Goal: Contribute content: Contribute content

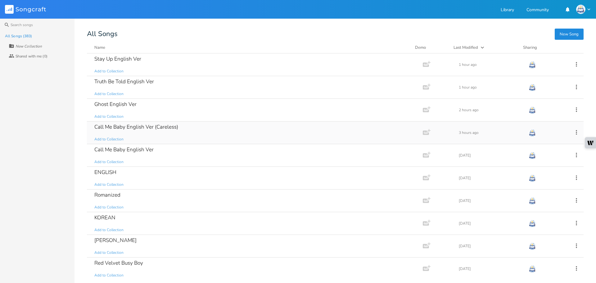
click at [169, 134] on div "Call Me Baby English Ver (Careless) Add to Collection" at bounding box center [253, 132] width 319 height 22
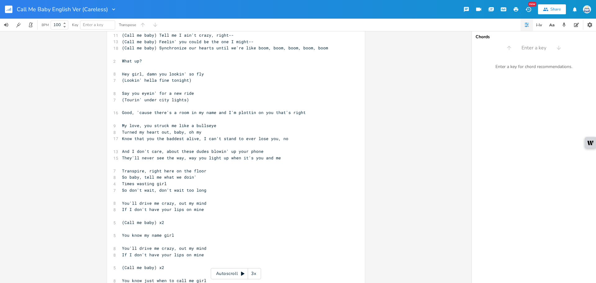
scroll to position [105, 0]
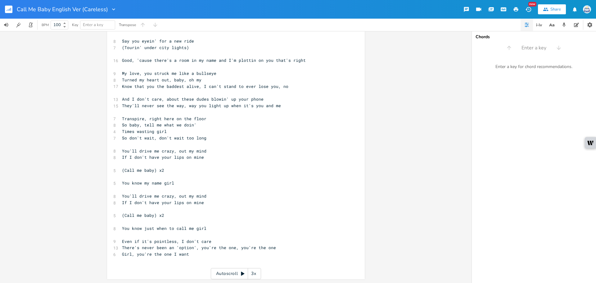
click at [7, 7] on rect "button" at bounding box center [8, 9] width 7 height 7
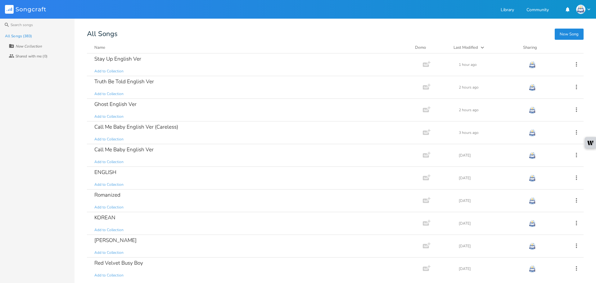
click at [570, 35] on button "New Song" at bounding box center [569, 34] width 29 height 11
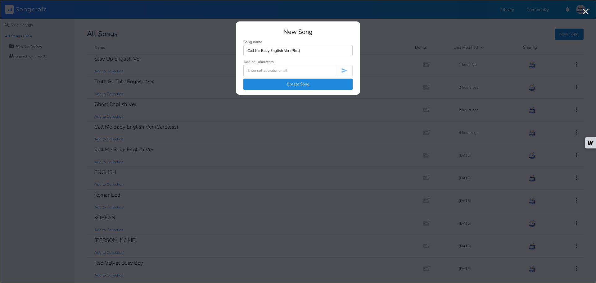
type input "Call Me Baby English Ver (Plot)"
click at [322, 84] on button "Create Song" at bounding box center [298, 84] width 109 height 11
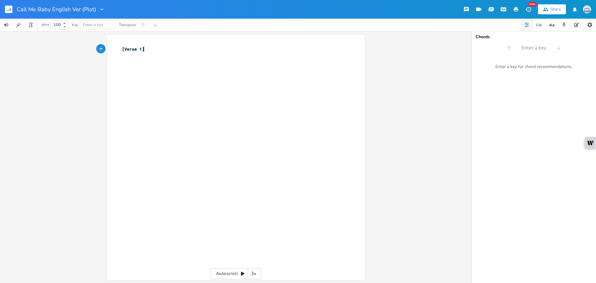
type textarea "[Verse 1]"
type textarea "[Chorus]"
type textarea "You can say it's reckless, Id"
type textarea "don't care"
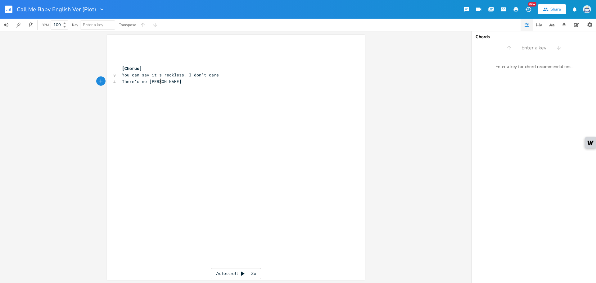
scroll to position [0, 31]
type textarea "There's no [PERSON_NAME]"
type textarea "other 'option', you're o"
type textarea "the ine"
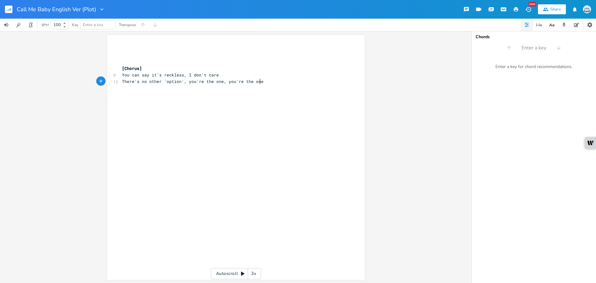
type textarea "one, you're the one"
type textarea "\\\"
type textarea "[Chorus]"
type textarea "Our love in here's explosix"
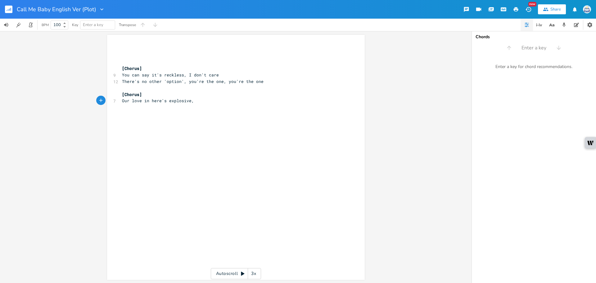
scroll to position [0, 6]
type textarea "ve,"
type textarea "can't comparee"
type textarea "Considered all my optics, you're the one, you're o"
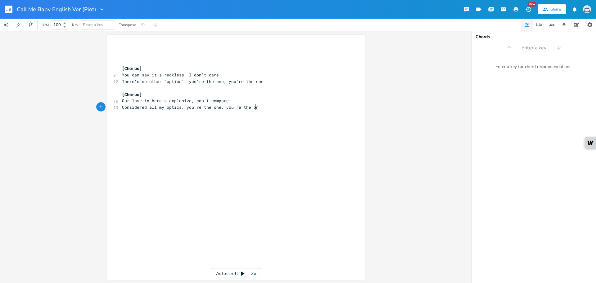
scroll to position [0, 14]
type textarea "the one"
click at [262, 104] on pre "Considered all my optics, you're the one, you're the one" at bounding box center [233, 107] width 224 height 7
click at [227, 103] on pre "Our love in here's explosive, can't compare" at bounding box center [233, 101] width 224 height 7
type textarea "Considered all my optics, you're the one, you're the one"
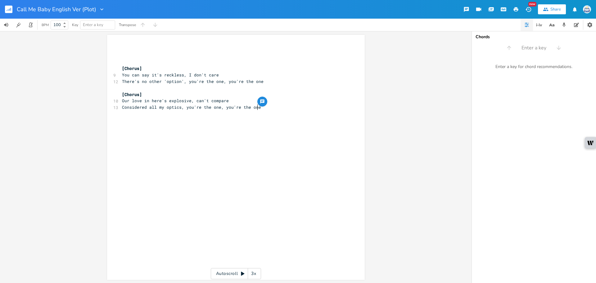
type textarea "Considered all my optics, you're the one, you're the one"
drag, startPoint x: 268, startPoint y: 108, endPoint x: 111, endPoint y: 105, distance: 157.2
click at [111, 105] on div "Considered all my optics, you're the one, you're the one x ​ ​ ​ [Chorus] 9 You…" at bounding box center [236, 157] width 258 height 245
type textarea "There's no other 'option', you're the one, you're the one"
drag, startPoint x: 262, startPoint y: 79, endPoint x: 118, endPoint y: 82, distance: 144.2
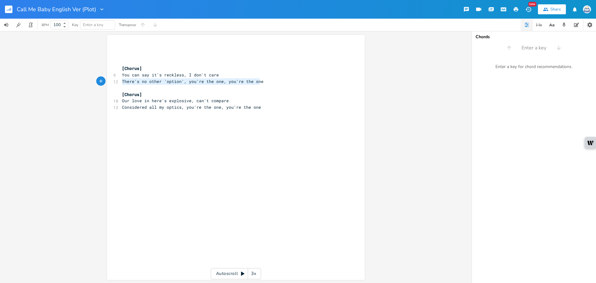
click at [118, 82] on div "There's no other 'option', you're the one, you're the one x ​ ​ ​ [Chorus] 9 Yo…" at bounding box center [236, 157] width 258 height 245
paste textarea
click at [270, 98] on pre "Our love in here's explosive, can't compare" at bounding box center [233, 101] width 224 height 7
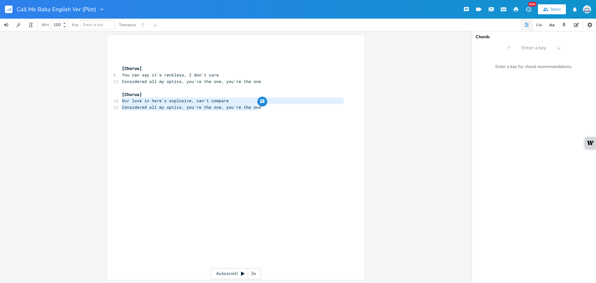
type textarea "[Chorus] Our love in here's explosive, can't compare Considered all my optics, …"
drag, startPoint x: 265, startPoint y: 112, endPoint x: 89, endPoint y: 96, distance: 176.8
click at [89, 96] on div "[Chorus] Our love in here's explosive, can't compare Considered all my optics, …" at bounding box center [236, 157] width 472 height 252
click at [236, 89] on pre "​" at bounding box center [233, 88] width 224 height 7
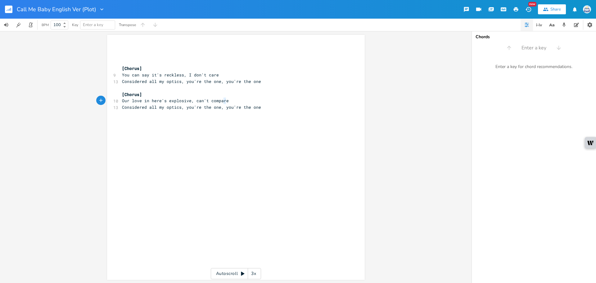
type textarea "losive, can't compare"
drag, startPoint x: 232, startPoint y: 100, endPoint x: 174, endPoint y: 98, distance: 58.1
click at [175, 98] on pre "Our love in here's explosive, can't compare" at bounding box center [233, 101] width 224 height 7
click at [155, 100] on span "Our love in here's explosive, can't compare" at bounding box center [175, 101] width 107 height 6
click at [148, 89] on pre "​" at bounding box center [233, 88] width 224 height 7
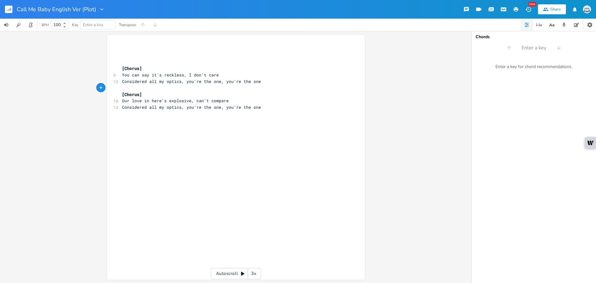
type textarea "[Chorus]"
drag, startPoint x: 153, startPoint y: 94, endPoint x: 70, endPoint y: 93, distance: 82.3
click at [74, 93] on div "[Chorus] x ​ ​ ​ [Chorus] 9 You can say it's reckless, I don't care 13 Consider…" at bounding box center [236, 157] width 472 height 252
click at [160, 127] on div "x ​ ​ ​ [Chorus] 9 You can say it's reckless, I don't care 13 Considered all my…" at bounding box center [241, 163] width 240 height 237
paste textarea "O"
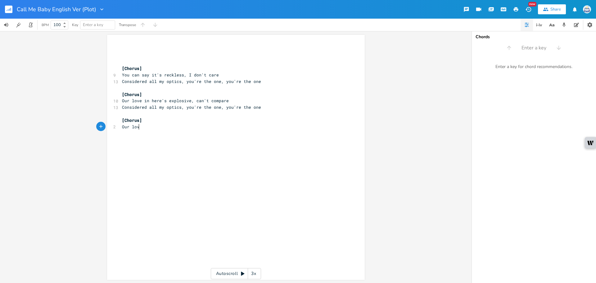
scroll to position [0, 16]
type textarea "Our love is too explosivet"
type textarea "too neglect"
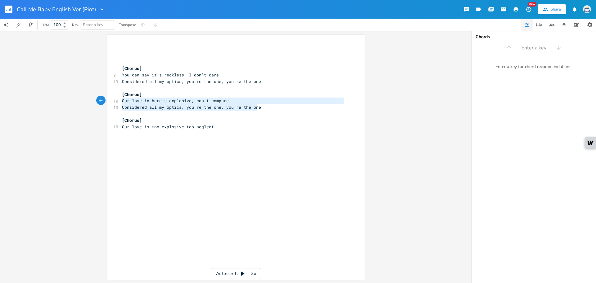
drag, startPoint x: 278, startPoint y: 106, endPoint x: 117, endPoint y: 104, distance: 160.6
click at [107, 103] on div "Our love in here's explosive, can't compare Considered all my optics, you're th…" at bounding box center [236, 157] width 258 height 245
type textarea "Our love in here's explosive, can't compare Considered all my optics, you're th…"
click at [94, 104] on div "Our love in here's explosive, can't compare Considered all my optics, you're th…" at bounding box center [236, 157] width 472 height 252
click at [158, 107] on span "Considered all my optics, you're the one, you're the one" at bounding box center [191, 107] width 139 height 6
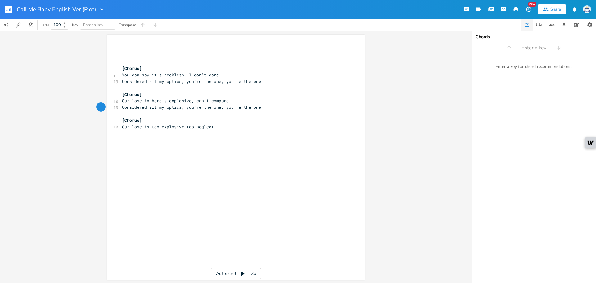
type textarea "Considered all my optics, you're the one, you're the one"
drag, startPoint x: 121, startPoint y: 107, endPoint x: 283, endPoint y: 117, distance: 163.0
click at [283, 117] on div "​ ​ ​ [Chorus] 9 You can say it's reckless, I don't care 13 Considered all my o…" at bounding box center [233, 91] width 224 height 90
click at [204, 139] on div "x ​ ​ ​ [Chorus] 9 You can say it's reckless, I don't care 13 Considered all my…" at bounding box center [241, 163] width 240 height 237
type textarea "ics,"
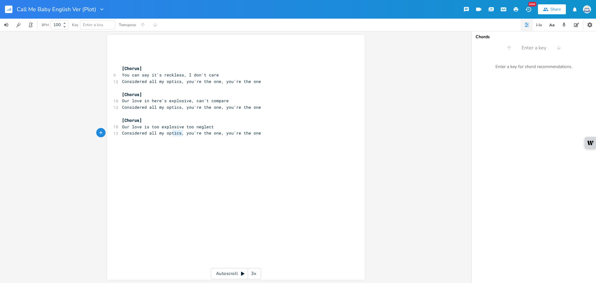
drag, startPoint x: 180, startPoint y: 133, endPoint x: 170, endPoint y: 133, distance: 9.6
click at [170, 133] on span "Considered all my optics, you're the one, you're the one" at bounding box center [191, 133] width 139 height 6
click at [180, 134] on span "Considered all my optics, you're the one, you're the one" at bounding box center [191, 133] width 139 height 6
type textarea "my optics"
drag, startPoint x: 177, startPoint y: 132, endPoint x: 157, endPoint y: 134, distance: 19.8
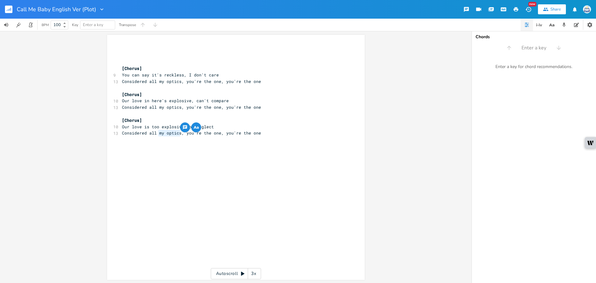
click at [157, 134] on span "Considered all my optics, you're the one, you're the one" at bounding box center [191, 133] width 139 height 6
click at [165, 135] on span "Considered all my optics, you're the one, you're the one" at bounding box center [191, 133] width 139 height 6
drag, startPoint x: 179, startPoint y: 132, endPoint x: 99, endPoint y: 136, distance: 80.2
click at [99, 136] on div "Considered all my optics x ​ ​ ​ [Chorus] 9 You can say it's reckless, I don't …" at bounding box center [236, 157] width 472 height 252
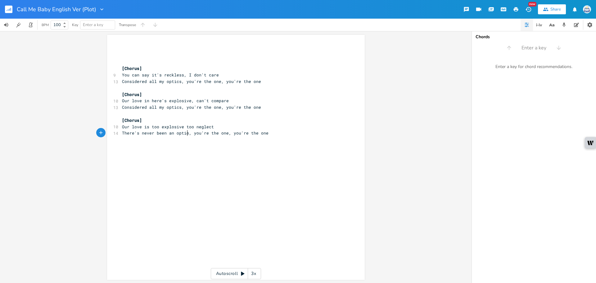
scroll to position [0, 53]
type textarea "There's never been an option'"
click at [173, 133] on span "There's never been an option', you're the one, you're the one" at bounding box center [198, 133] width 152 height 6
type textarea "'"
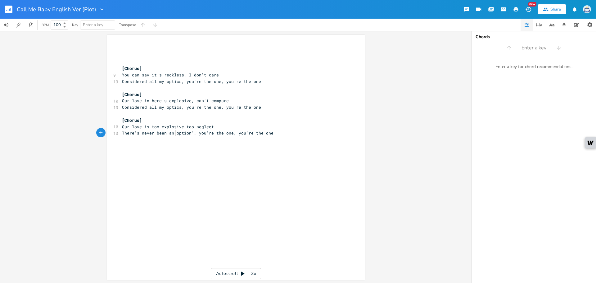
scroll to position [0, 1]
drag, startPoint x: 271, startPoint y: 175, endPoint x: 268, endPoint y: 168, distance: 8.3
click at [271, 173] on div "x ​ ​ ​ [Chorus] 9 You can say it's reckless, I don't care 13 Considered all my…" at bounding box center [241, 163] width 240 height 237
type textarea "[Chorus]"
drag, startPoint x: 147, startPoint y: 120, endPoint x: 95, endPoint y: 119, distance: 51.9
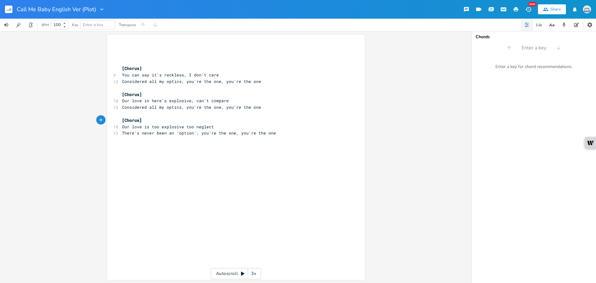
click at [107, 121] on div "[Chorus] x ​ ​ ​ [Chorus] 9 You can say it's reckless, I don't care 13 Consider…" at bounding box center [236, 157] width 258 height 245
click at [134, 152] on div "x ​ ​ ​ [Chorus] 9 You can say it's reckless, I don't care 13 Considered all my…" at bounding box center [241, 163] width 240 height 237
paste textarea "T"
type textarea "There's no one st"
type textarea "to stop this love affair"
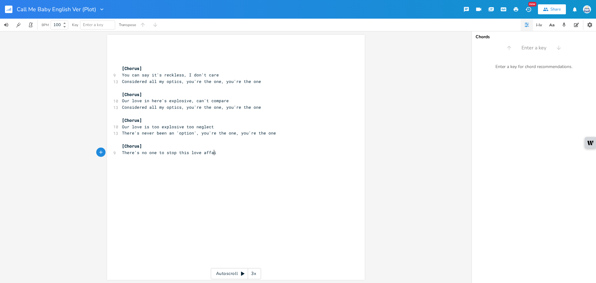
scroll to position [0, 40]
type textarea "been an 'option', you're the one, you're the one"
type textarea "There's never been an 'option', you're the one, you're the one"
drag, startPoint x: 275, startPoint y: 135, endPoint x: 108, endPoint y: 135, distance: 166.5
click at [108, 135] on div "There's never been an 'option', you're the one, you're the one x ​ ​ ​ [Chorus]…" at bounding box center [236, 157] width 258 height 245
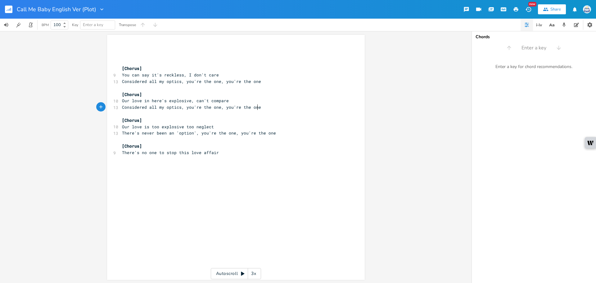
type textarea "all my optics, you're the one, you're the one"
type textarea "Considered all my optics, you're the one, you're the one"
drag, startPoint x: 264, startPoint y: 108, endPoint x: 100, endPoint y: 107, distance: 164.0
click at [100, 107] on div "Considered all my optics, you're the one, you're the one x ​ ​ ​ [Chorus] 9 You…" at bounding box center [236, 157] width 472 height 252
type textarea "There's never been an 'option', you're the one, you're the one"
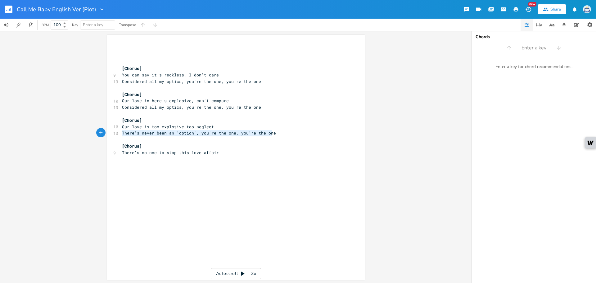
drag, startPoint x: 278, startPoint y: 135, endPoint x: 117, endPoint y: 135, distance: 161.2
click at [117, 135] on div "There's never been an 'option', you're the one, you're the one x ​ ​ ​ [Chorus]…" at bounding box center [236, 157] width 258 height 245
click at [141, 157] on pre "​" at bounding box center [233, 159] width 224 height 7
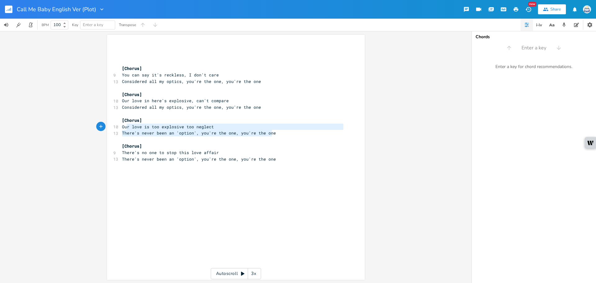
type textarea "[Chorus] Our love is too explosive too neglect There's never been an 'option', …"
drag, startPoint x: 273, startPoint y: 131, endPoint x: 116, endPoint y: 120, distance: 157.6
click at [116, 120] on div "[Chorus] Our love is too explosive too neglect There's never been an 'option', …" at bounding box center [236, 157] width 258 height 245
click at [274, 160] on pre "There's never been an 'option', you're the one, you're the one" at bounding box center [233, 159] width 224 height 7
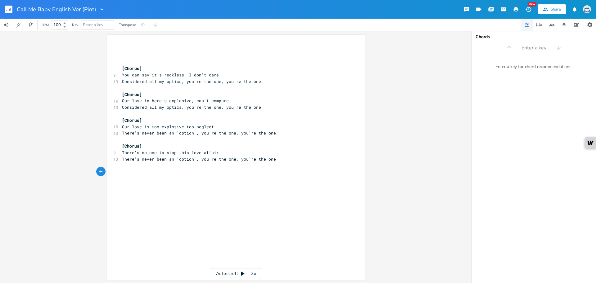
paste textarea "Our love is too explosive too negle"
type textarea "Our love is too explosive too negl"
drag, startPoint x: 211, startPoint y: 174, endPoint x: 202, endPoint y: 175, distance: 9.1
click at [202, 175] on div "​ ​ ​ [Chorus] 9 You can say it's reckless, I don't care 13 Considered all my o…" at bounding box center [233, 117] width 224 height 142
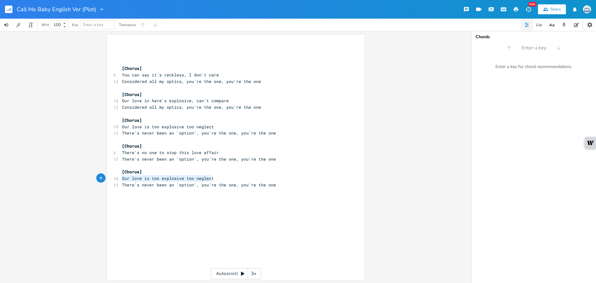
drag, startPoint x: 215, startPoint y: 177, endPoint x: 111, endPoint y: 179, distance: 103.4
click at [121, 179] on div "10 Our love is too explosive too neglect" at bounding box center [233, 178] width 224 height 7
type textarea "T"
type textarea "t"
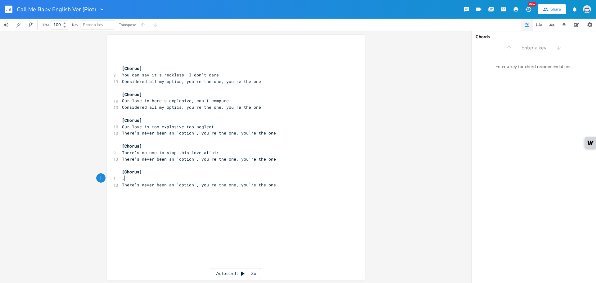
scroll to position [0, 2]
type textarea "There's no other girl who can compare"
click at [192, 184] on span "There's never been an 'option', you're the one, you're the one" at bounding box center [199, 185] width 154 height 6
click at [176, 186] on span "There's never been an 'option, you're the one, you're the one" at bounding box center [198, 185] width 152 height 6
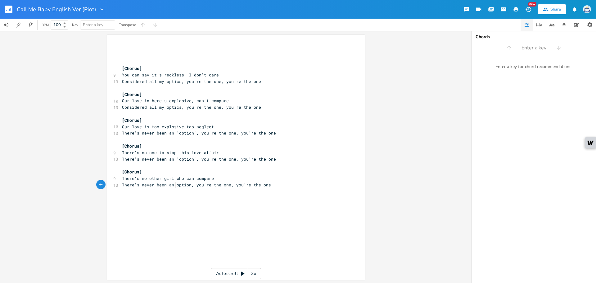
click at [229, 196] on div "x ​ ​ ​ [Chorus] 9 You can say it's reckless, I don't care 13 Considered all my…" at bounding box center [241, 163] width 240 height 237
type textarea "Considered all my"
drag, startPoint x: 119, startPoint y: 106, endPoint x: 161, endPoint y: 109, distance: 41.4
click at [161, 109] on pre "Considered all my optics, you're the one, you're the one" at bounding box center [233, 107] width 224 height 7
type textarea "There's never"
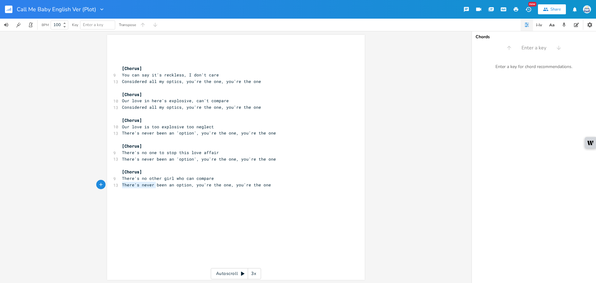
drag, startPoint x: 119, startPoint y: 186, endPoint x: 155, endPoint y: 185, distance: 35.7
click at [155, 185] on pre "There's never been an option, you're the one, you're the one" at bounding box center [233, 185] width 224 height 7
click at [169, 187] on span "There's never been an option, you're the one, you're the one" at bounding box center [196, 185] width 149 height 6
drag, startPoint x: 217, startPoint y: 179, endPoint x: 144, endPoint y: 180, distance: 73.0
click at [144, 180] on pre "There's no other girl who can compare" at bounding box center [233, 178] width 224 height 7
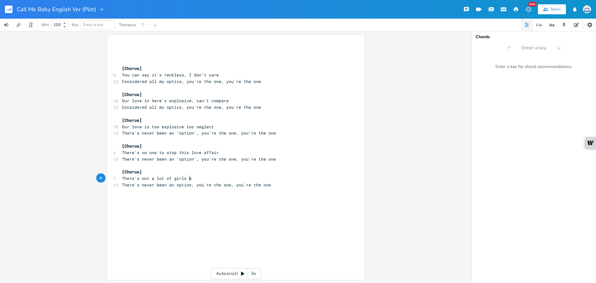
type textarea "t a lot of girls wo"
type textarea "ho can compare"
drag, startPoint x: 187, startPoint y: 186, endPoint x: 96, endPoint y: 183, distance: 91.4
click at [96, 183] on div "There's never been an option x ​ ​ ​ [Chorus] 9 You can say it's reckless, I do…" at bounding box center [236, 157] width 472 height 252
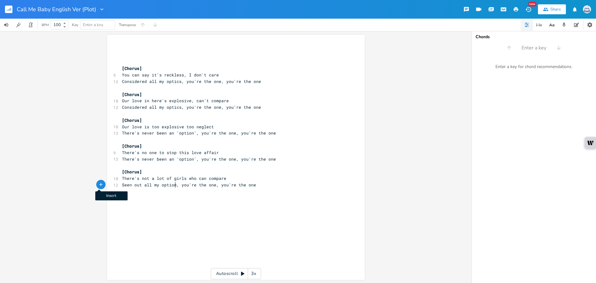
type textarea "Seen out all my options"
click at [204, 190] on div "x ​ ​ ​ [Chorus] 9 You can say it's reckless, I don't care 13 Considered all my…" at bounding box center [241, 163] width 240 height 237
click at [177, 184] on span "Seen out all my options, you're the one, you're the one" at bounding box center [190, 185] width 137 height 6
type textarea "There's never been an option"
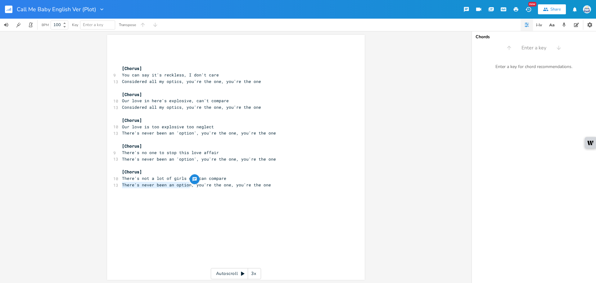
click at [289, 192] on div "x ​ ​ ​ [Chorus] 9 You can say it's reckless, I don't care 13 Considered all my…" at bounding box center [241, 163] width 240 height 237
click at [175, 187] on span "There's never been an option, you're the one, you're the one" at bounding box center [196, 185] width 149 height 6
click at [172, 186] on span "There's never been an option, you're the one, you're the one" at bounding box center [196, 185] width 149 height 6
click at [175, 186] on span "There's never been an option, you're the one, you're the one" at bounding box center [196, 185] width 149 height 6
click at [173, 186] on span "There's never been an option, you're the one, you're the one" at bounding box center [196, 185] width 149 height 6
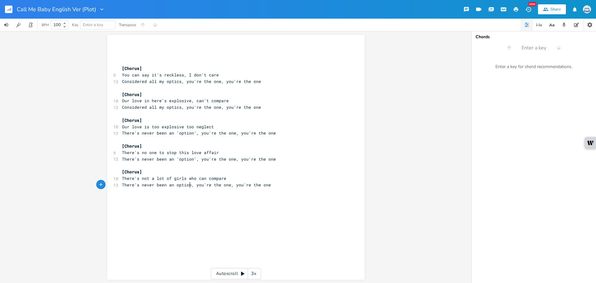
click at [188, 187] on span "There's never been an option, you're the one, you're the one" at bounding box center [196, 185] width 149 height 6
drag, startPoint x: 188, startPoint y: 183, endPoint x: 120, endPoint y: 185, distance: 68.1
click at [121, 185] on pre "There's never been an option, you're the one, you're the one" at bounding box center [233, 185] width 224 height 7
type textarea "I don't want no options"
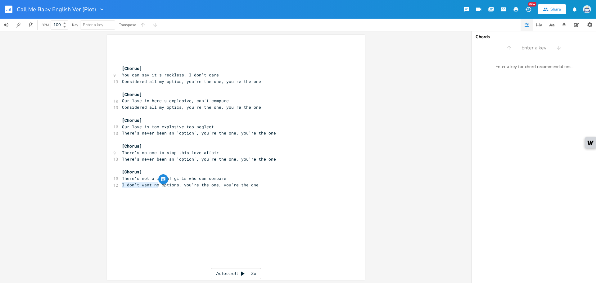
drag, startPoint x: 146, startPoint y: 186, endPoint x: 115, endPoint y: 188, distance: 31.4
click at [121, 188] on div "12 I don't want no options, you're the one, you're the one" at bounding box center [233, 185] width 224 height 7
type textarea "Ain't checkin;"
type textarea "' for no"
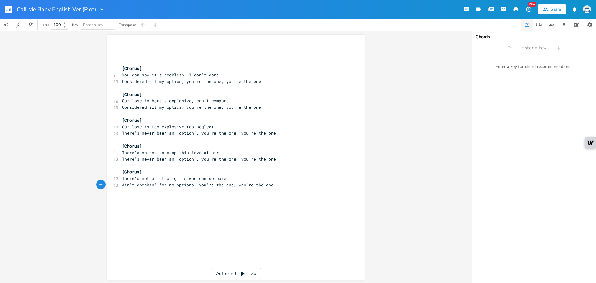
click at [335, 226] on div "x ​ ​ ​ [Chorus] 9 You can say it's reckless, I don't care 13 Considered all my…" at bounding box center [241, 163] width 240 height 237
drag, startPoint x: 140, startPoint y: 178, endPoint x: 184, endPoint y: 179, distance: 43.8
click at [184, 179] on span "There's not a lot of girls who can compare" at bounding box center [174, 178] width 104 height 6
type textarea "no othergir"
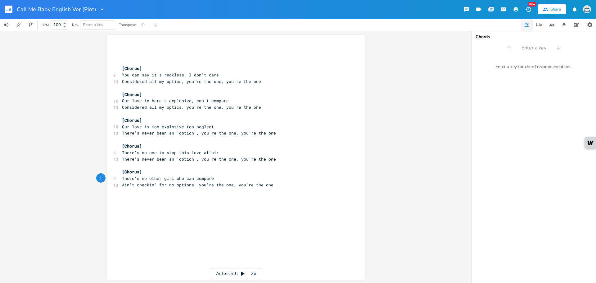
type textarea "girl"
click at [256, 171] on pre "[Chorus]" at bounding box center [233, 172] width 224 height 7
click at [262, 193] on div "x ​ ​ ​ [Chorus] 9 You can say it's reckless, I don't care 13 Considered all my…" at bounding box center [241, 163] width 240 height 237
click at [144, 180] on span "There's no other girl who can compare" at bounding box center [168, 178] width 92 height 6
type textarea "t a lot of"
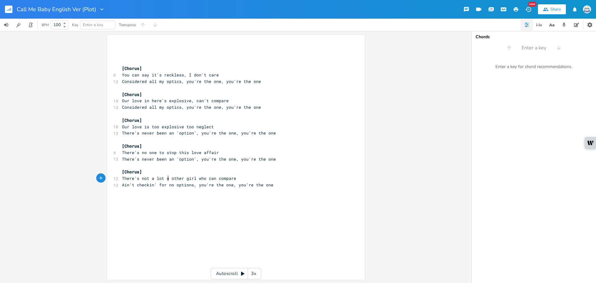
scroll to position [0, 15]
type textarea "other"
drag, startPoint x: 185, startPoint y: 180, endPoint x: 171, endPoint y: 180, distance: 14.6
click at [171, 180] on span "There's not a lot of other girl who can compare" at bounding box center [180, 178] width 117 height 6
click at [180, 180] on span "There's not a lot of girl who can compare" at bounding box center [173, 178] width 102 height 6
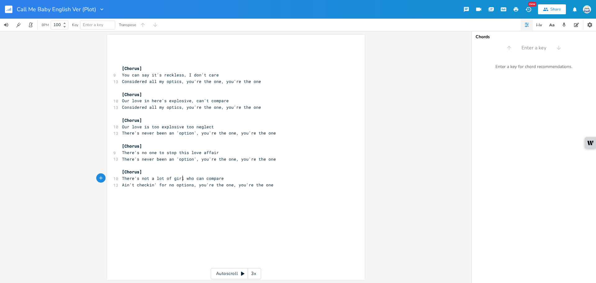
type textarea "s"
click at [233, 179] on pre "There's not a lot of girls who can compare" at bounding box center [233, 178] width 224 height 7
click at [264, 193] on div "x ​ ​ ​ [Chorus] 9 You can say it's reckless, I don't care 13 Considered all my…" at bounding box center [241, 163] width 240 height 237
drag, startPoint x: 148, startPoint y: 184, endPoint x: 135, endPoint y: 187, distance: 13.3
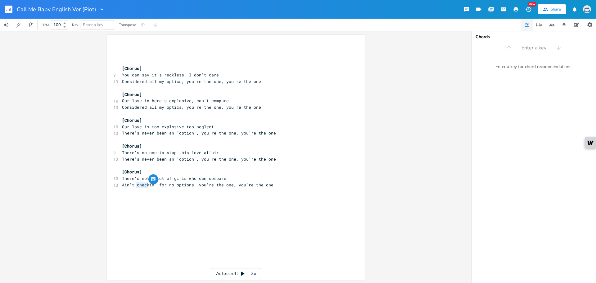
click at [135, 187] on span "Ain't checkin' for no options, you're the one, you're the one" at bounding box center [198, 185] width 152 height 6
type textarea "dt"
type textarea "search"
click at [213, 202] on div "x ​ ​ ​ [Chorus] 9 You can say it's reckless, I don't care 13 Considered all my…" at bounding box center [241, 163] width 240 height 237
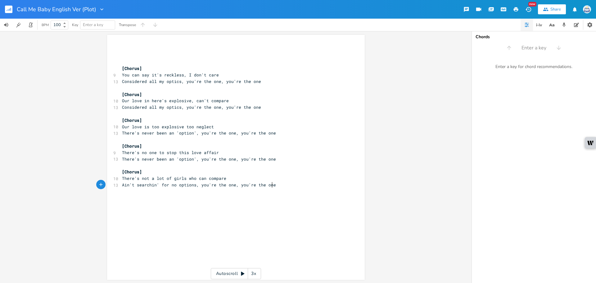
click at [286, 186] on pre "Ain't searchin' for no options, you're the one, you're the one" at bounding box center [233, 185] width 224 height 7
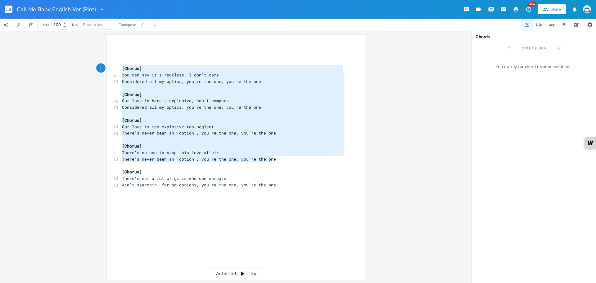
type textarea "[Chorus] You can say it's reckless, I don't care Considered all my optics, you'…"
drag, startPoint x: 274, startPoint y: 157, endPoint x: 117, endPoint y: 66, distance: 181.6
click at [117, 66] on div "[Chorus] You can say it's reckless, I don't care Considered all my optics, you'…" at bounding box center [236, 157] width 258 height 245
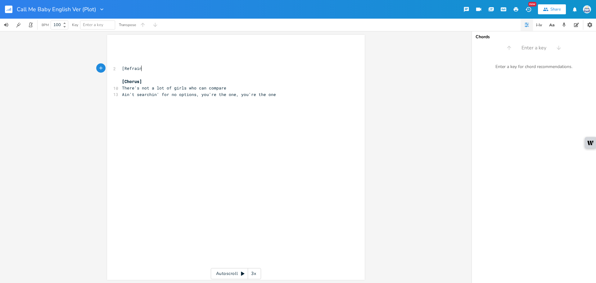
type textarea "[Refrain["
type textarea "["
type textarea "]"
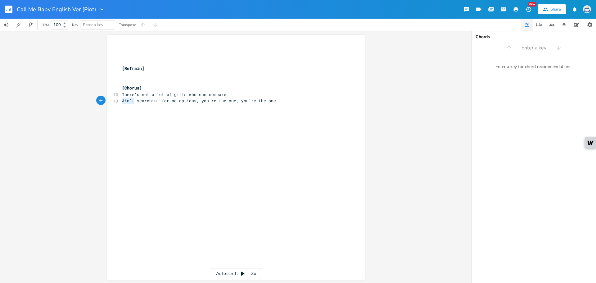
drag, startPoint x: 133, startPoint y: 102, endPoint x: 116, endPoint y: 101, distance: 17.7
click at [121, 101] on div "13 Ain't searchin' for no options, you're the one, you're the one" at bounding box center [233, 101] width 224 height 7
type textarea "Not"
click at [271, 103] on pre "Not searchin' for no options, you're the one, you're the one" at bounding box center [233, 101] width 224 height 7
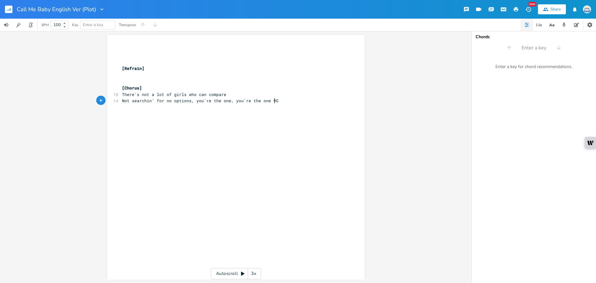
type textarea "9Gir"
type textarea "(Gr"
type textarea "irl you't"
type textarea "re the one I wantP"
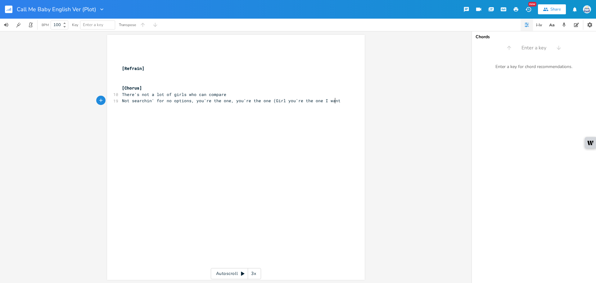
type textarea ")"
click at [237, 164] on div "x ​ ​ ​ [Refrain] ​ ​ [Chorus] 10 There's not a lot of girls who can compare 19…" at bounding box center [241, 163] width 240 height 237
drag, startPoint x: 203, startPoint y: 96, endPoint x: 186, endPoint y: 95, distance: 17.1
click at [186, 95] on span "There's not a lot of girls who can compare" at bounding box center [174, 95] width 104 height 6
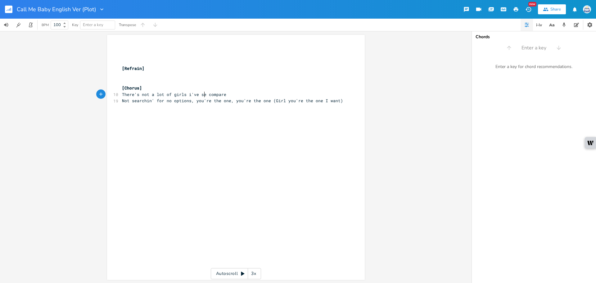
type textarea "i've sen"
type textarea "en"
type textarea "who can"
click at [225, 116] on div "x ​ ​ ​ [Refrain] ​ ​ [Chorus] 10 There's not a lot of girls who can compare 19…" at bounding box center [241, 163] width 240 height 237
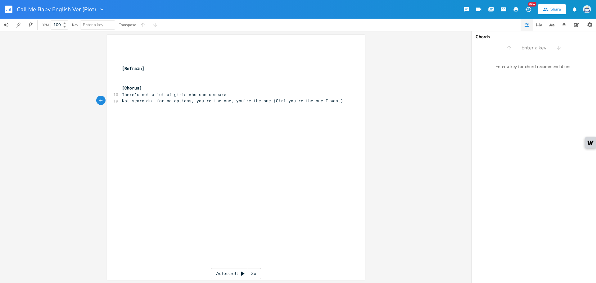
click at [146, 73] on pre "​" at bounding box center [233, 75] width 224 height 7
type textarea "3"
drag, startPoint x: 121, startPoint y: 94, endPoint x: 146, endPoint y: 94, distance: 25.5
click at [146, 94] on span "There's not a lot of girls who can compare" at bounding box center [174, 95] width 104 height 6
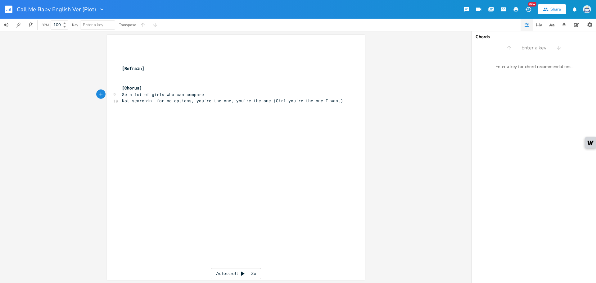
type textarea "Seen"
click at [184, 96] on span "Seen a lot of girls who can compare" at bounding box center [165, 95] width 87 height 6
type textarea "'t"
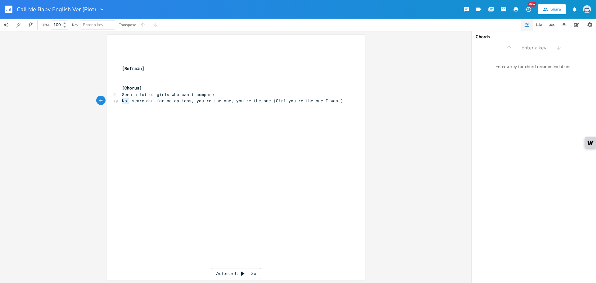
drag, startPoint x: 126, startPoint y: 102, endPoint x: 114, endPoint y: 102, distance: 12.1
click at [121, 102] on div "19 Not searchin' for no options, you're the one, you're the one (Girl you're th…" at bounding box center [233, 101] width 224 height 7
type textarea "Ain;t"
type textarea "'t"
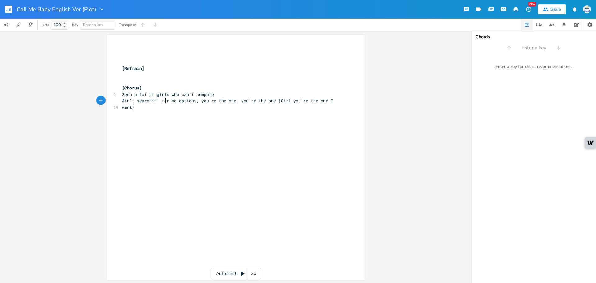
click at [165, 102] on span "Ain't searchin' for no options, you're the one, you're the one (Girl you're the…" at bounding box center [229, 104] width 214 height 12
drag, startPoint x: 166, startPoint y: 102, endPoint x: 135, endPoint y: 104, distance: 30.8
click at [135, 104] on pre "Ain't searchin' for no options, you're the one, you're the one (Girl you're the…" at bounding box center [233, 104] width 224 height 13
type textarea "[PERSON_NAME]' in"
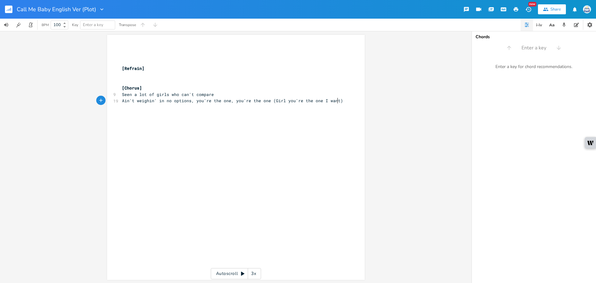
click at [202, 157] on div "x ​ ​ ​ [Refrain] ​ ​ [Chorus] 9 Seen a lot of girls who can't compare 19 Ain't…" at bounding box center [241, 163] width 240 height 237
click at [166, 73] on pre "​" at bounding box center [233, 75] width 224 height 7
click at [163, 101] on span "Ain't weighin' in no options, you're the one, you're the one (Girl you're the o…" at bounding box center [232, 101] width 221 height 6
drag, startPoint x: 160, startPoint y: 101, endPoint x: 156, endPoint y: 101, distance: 4.0
click at [156, 101] on span "Ain't weighin' in no options, you're the one, you're the one (Girl you're the o…" at bounding box center [232, 101] width 221 height 6
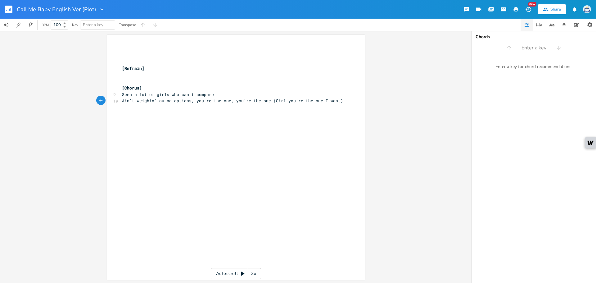
type textarea "out"
click at [182, 119] on div "x ​ ​ ​ [Refrain] ​ ​ [Chorus] 9 Seen a lot of girls who can't compare 19 Ain't…" at bounding box center [241, 163] width 240 height 237
drag, startPoint x: 163, startPoint y: 99, endPoint x: 155, endPoint y: 101, distance: 8.3
click at [155, 101] on span "Ain't weighin' out no options, you're the one, you're the one (Girl you're the …" at bounding box center [227, 104] width 211 height 12
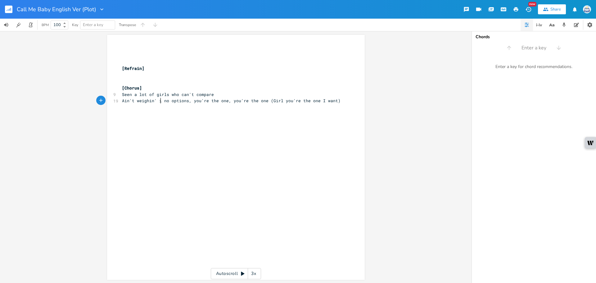
type textarea "in"
drag, startPoint x: 167, startPoint y: 134, endPoint x: 168, endPoint y: 137, distance: 3.5
click at [166, 137] on div "x ​ ​ ​ [Refrain] ​ ​ [Chorus] 9 Seen a lot of girls who can't compare 19 Ain't…" at bounding box center [241, 163] width 240 height 237
drag, startPoint x: 133, startPoint y: 98, endPoint x: 100, endPoint y: 103, distance: 32.9
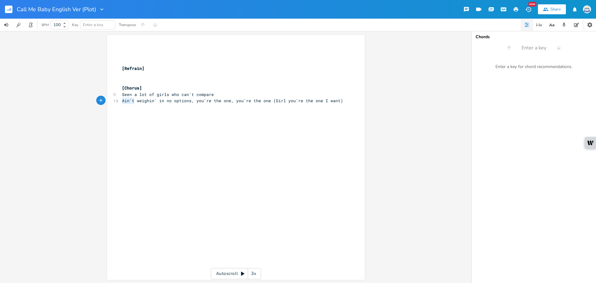
click at [107, 103] on div "Ain't x ​ ​ ​ [Refrain] ​ ​ [Chorus] 9 Seen a lot of girls who can't compare 19…" at bounding box center [236, 157] width 258 height 245
type textarea "Not"
click at [234, 124] on div "x ​ ​ ​ [Refrain] ​ ​ [Chorus] 9 Seen a lot of girls who can't compare 19 Not […" at bounding box center [241, 163] width 240 height 237
click at [245, 65] on pre "[Refrain]" at bounding box center [233, 68] width 224 height 7
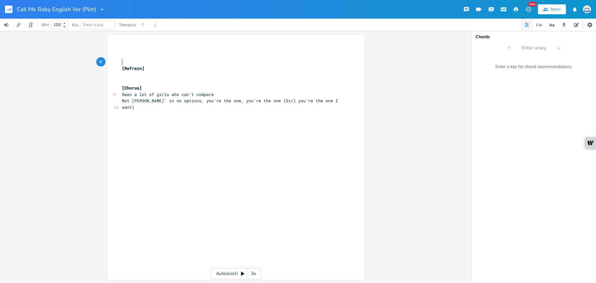
click at [212, 59] on pre "​" at bounding box center [233, 62] width 224 height 7
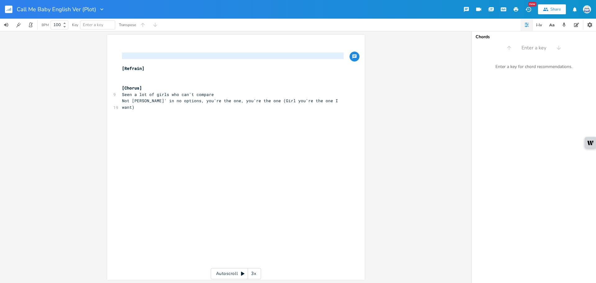
click at [204, 71] on pre "[Refrain]" at bounding box center [233, 68] width 224 height 7
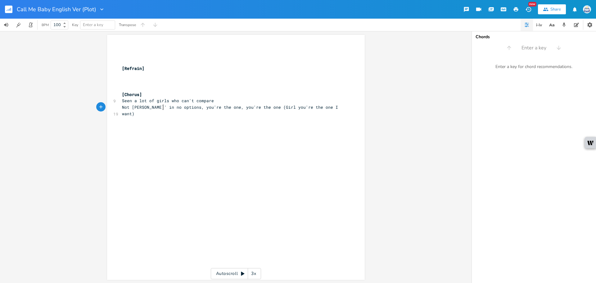
click at [162, 107] on span "Not [PERSON_NAME]' in no options, you're the one, you're the one (Girl you're t…" at bounding box center [231, 110] width 219 height 12
drag, startPoint x: 164, startPoint y: 107, endPoint x: 106, endPoint y: 107, distance: 58.4
click at [107, 107] on div "Not [PERSON_NAME]' in no x ​ ​ ​ [Refrain] ​ ​ ​ [Chorus] 9 Seen a lot of girls…" at bounding box center [236, 157] width 258 height 245
type textarea "There's never been an"
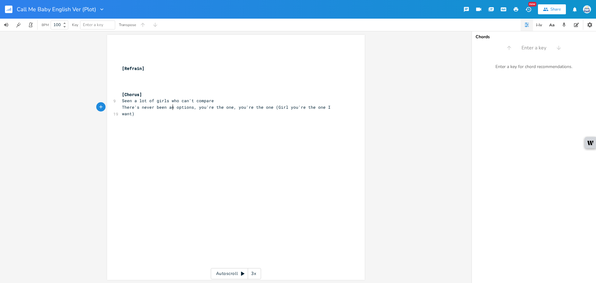
click at [190, 108] on span "There's never been an options, you're the one, you're the one (Girl you're the …" at bounding box center [227, 110] width 211 height 12
click at [260, 130] on div "x ​ ​ ​ [Refrain] ​ ​ ​ [Chorus] 9 Seen a lot of girls who can't compare 19 The…" at bounding box center [241, 163] width 240 height 237
click at [152, 78] on pre "​" at bounding box center [233, 75] width 224 height 7
